Goal: Check status

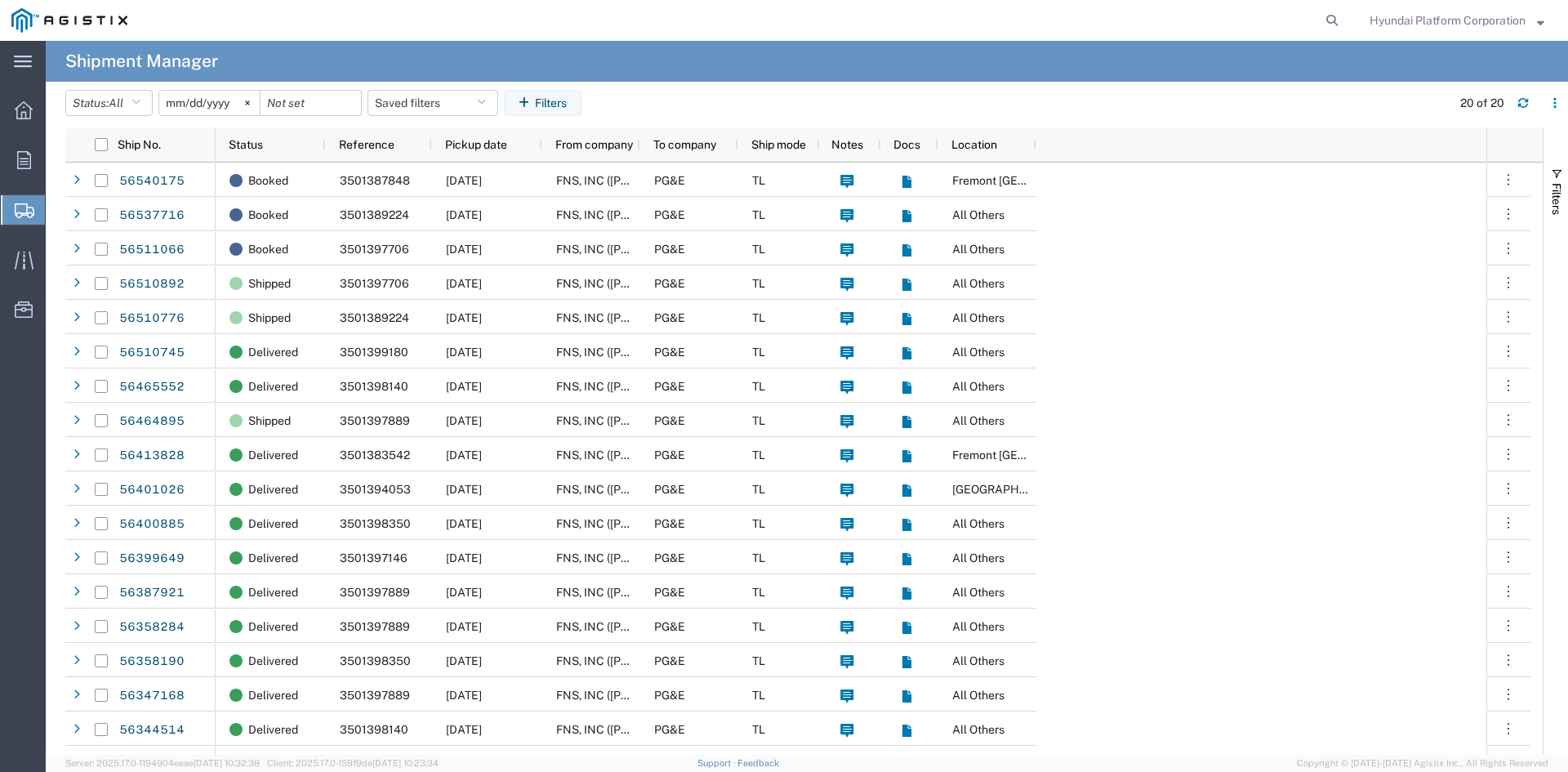
click at [1286, 312] on div "Booked 3501387848 08/21/2025 FNS, INC (Harmon)(C/O Hyundai Corporation) PG&E TL…" at bounding box center [850, 505] width 1270 height 686
